Goal: Task Accomplishment & Management: Complete application form

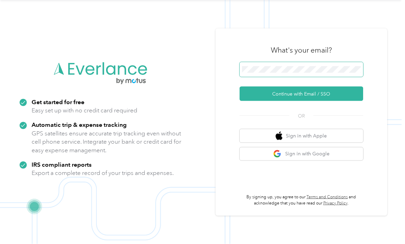
scroll to position [22, 0]
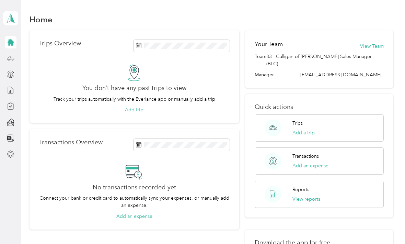
click at [13, 53] on div at bounding box center [11, 58] width 12 height 12
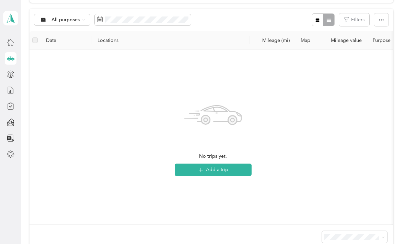
scroll to position [67, 0]
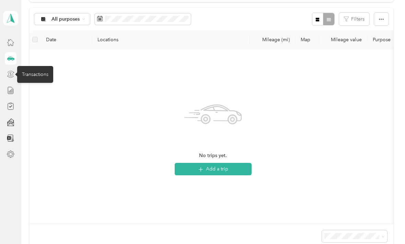
click at [12, 75] on icon at bounding box center [11, 74] width 8 height 8
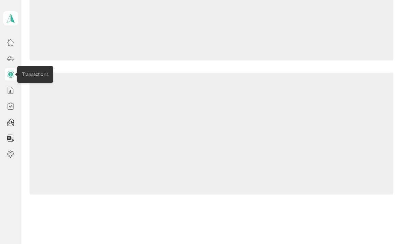
scroll to position [48, 0]
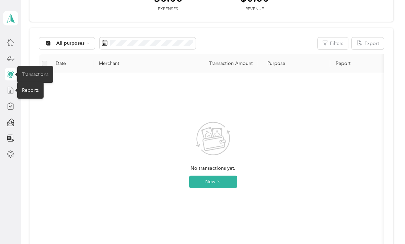
click at [14, 88] on icon at bounding box center [11, 90] width 8 height 8
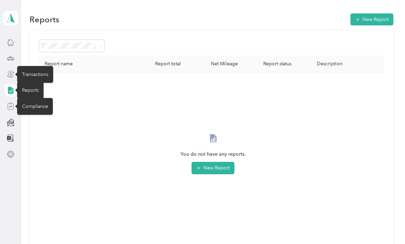
click at [13, 104] on icon at bounding box center [11, 106] width 8 height 8
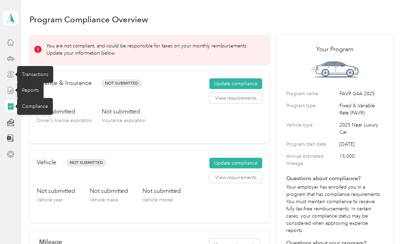
click at [158, 122] on div "Not submitted Driver’s license expiration Not submitted Insurance expiration" at bounding box center [149, 121] width 225 height 29
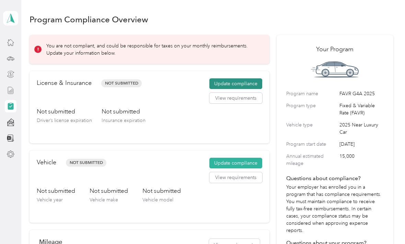
click at [226, 83] on button "Update compliance" at bounding box center [235, 83] width 53 height 11
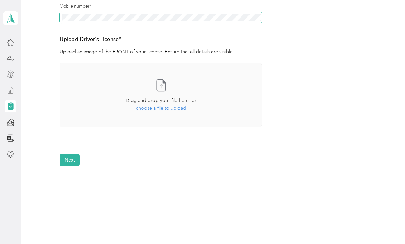
scroll to position [158, 0]
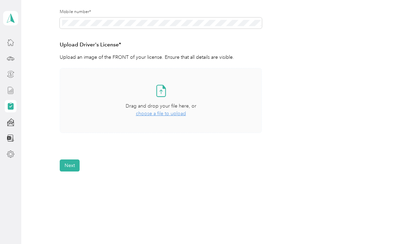
click at [164, 95] on icon at bounding box center [160, 90] width 9 height 11
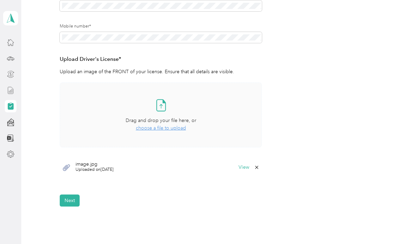
scroll to position [149, 0]
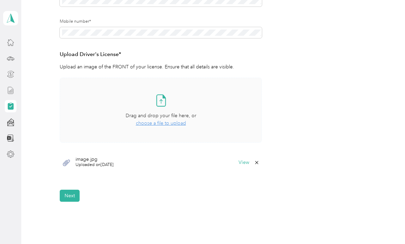
click at [170, 122] on span "choose a file to upload" at bounding box center [161, 123] width 50 height 6
click at [92, 162] on span "Uploaded on 10/1/2025" at bounding box center [94, 165] width 38 height 6
click at [75, 192] on button "Next" at bounding box center [70, 195] width 20 height 12
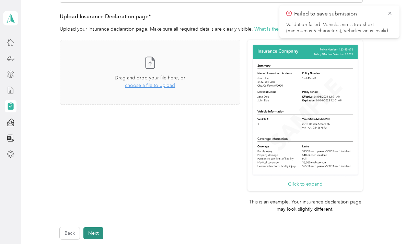
scroll to position [148, 0]
click at [91, 227] on button "Next" at bounding box center [93, 233] width 20 height 12
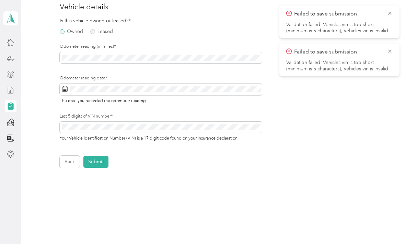
click at [65, 32] on label "Owned" at bounding box center [71, 31] width 23 height 5
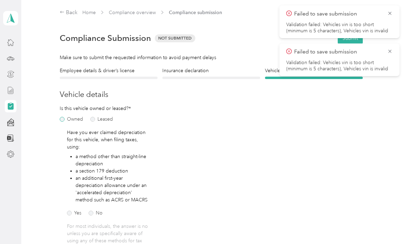
scroll to position [0, 0]
